Goal: Complete application form: Complete application form

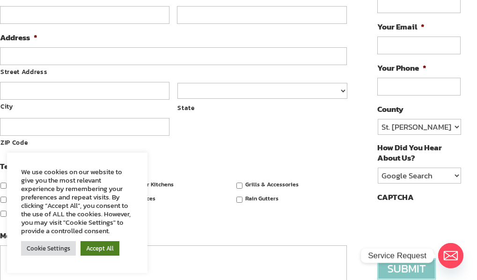
click at [96, 249] on link "Accept All" at bounding box center [99, 248] width 39 height 15
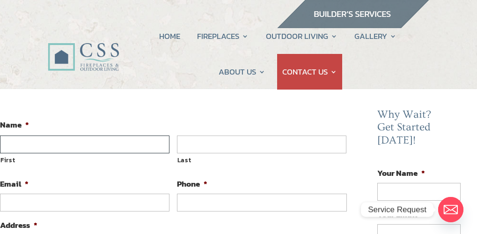
click at [70, 139] on input "First" at bounding box center [84, 144] width 169 height 18
type input "[PERSON_NAME]"
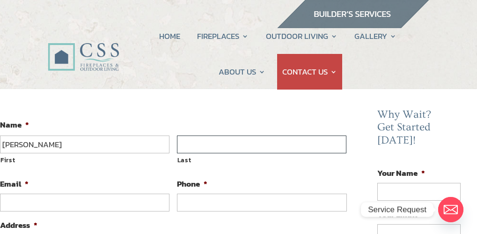
click at [215, 149] on input "Last" at bounding box center [261, 144] width 169 height 18
type input "[PERSON_NAME]"
click at [47, 206] on input "Email *" at bounding box center [84, 202] width 169 height 18
click at [49, 201] on input "Email *" at bounding box center [84, 202] width 169 height 18
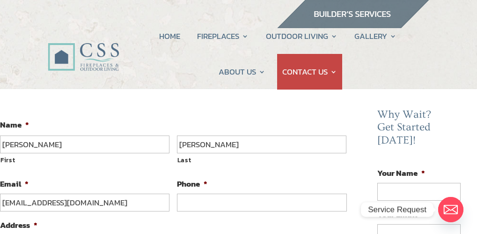
type input "[EMAIL_ADDRESS][DOMAIN_NAME]"
click at [207, 209] on input "(___) ___-____" at bounding box center [261, 202] width 169 height 18
type input "[PHONE_NUMBER]"
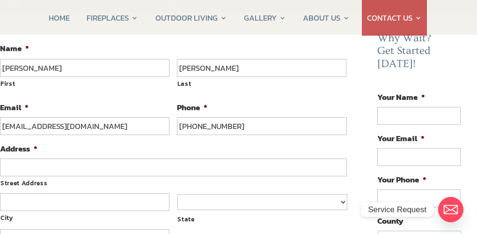
scroll to position [94, 0]
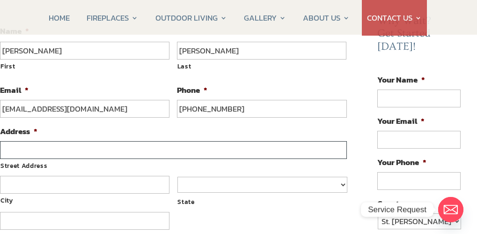
click at [54, 146] on input "Street Address" at bounding box center [173, 150] width 347 height 18
type input "1441 manotak ave apt 1904"
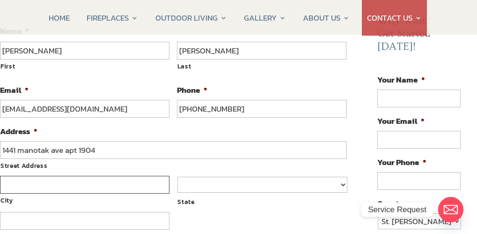
click at [70, 185] on input "City" at bounding box center [84, 184] width 169 height 18
type input "[GEOGRAPHIC_DATA]"
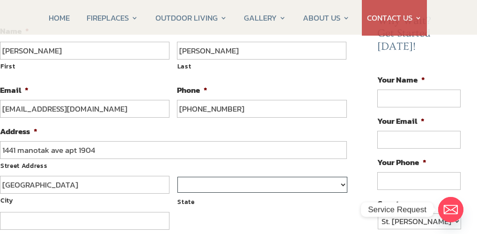
click at [227, 188] on select "[US_STATE] [US_STATE] [US_STATE] [US_STATE] [US_STATE] [US_STATE] [US_STATE] [U…" at bounding box center [261, 184] width 169 height 16
select select "[US_STATE]"
click at [177, 176] on select "[US_STATE] [US_STATE] [US_STATE] [US_STATE] [US_STATE] [US_STATE] [US_STATE] [U…" at bounding box center [261, 184] width 169 height 16
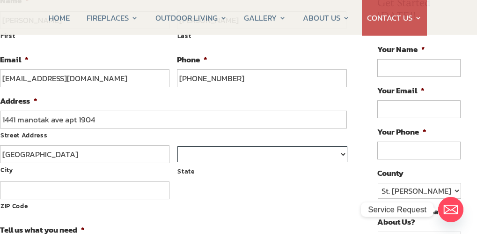
scroll to position [140, 0]
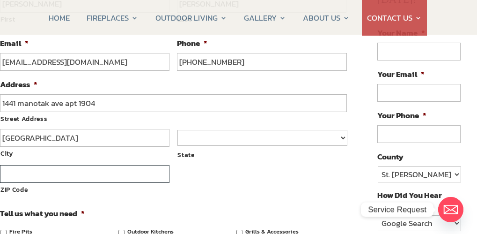
click at [65, 181] on input "ZIP Code" at bounding box center [84, 174] width 169 height 18
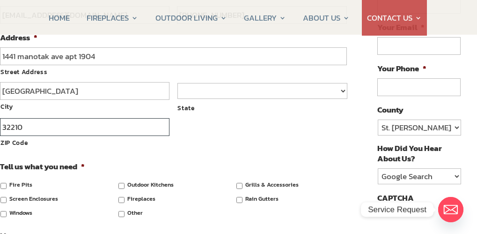
type input "32210"
click at [23, 183] on label "Fire Pits" at bounding box center [20, 184] width 23 height 9
click at [7, 183] on input "Fire Pits" at bounding box center [3, 186] width 6 height 6
checkbox input "true"
click at [123, 185] on input "Outdoor Kitchens" at bounding box center [121, 186] width 6 height 6
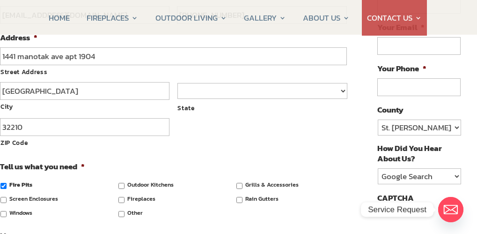
checkbox input "true"
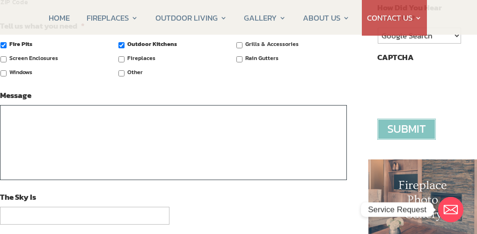
click at [116, 145] on textarea "Message" at bounding box center [173, 142] width 347 height 75
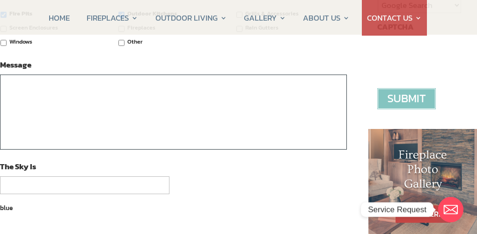
scroll to position [374, 0]
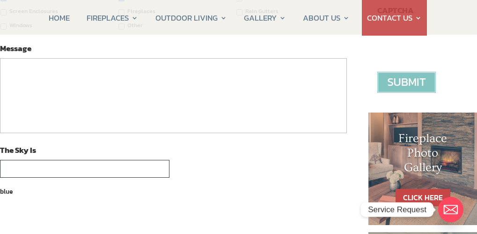
click at [57, 168] on input "The Sky Is" at bounding box center [84, 169] width 169 height 18
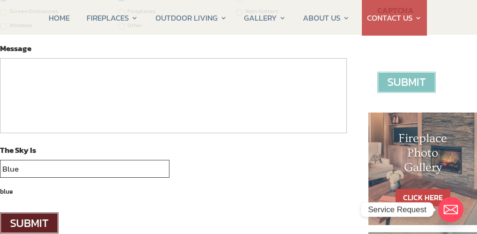
type input "Blue"
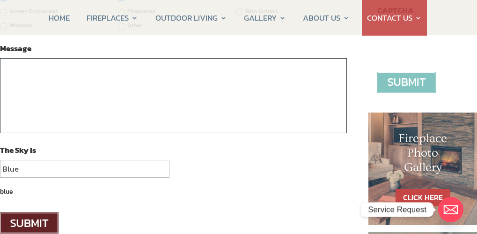
click at [91, 110] on textarea "Message" at bounding box center [173, 95] width 347 height 75
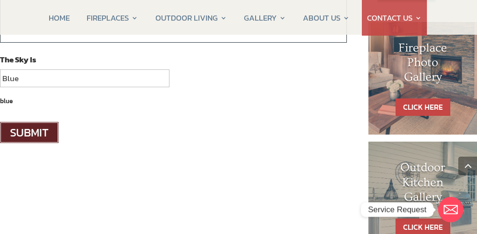
scroll to position [468, 0]
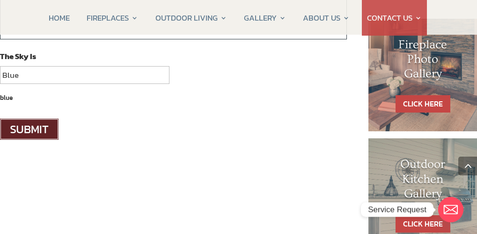
type textarea "Please provide us a detail quote"
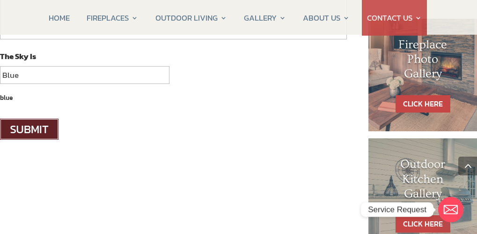
click at [34, 131] on input "image" at bounding box center [29, 128] width 58 height 21
